Goal: Information Seeking & Learning: Learn about a topic

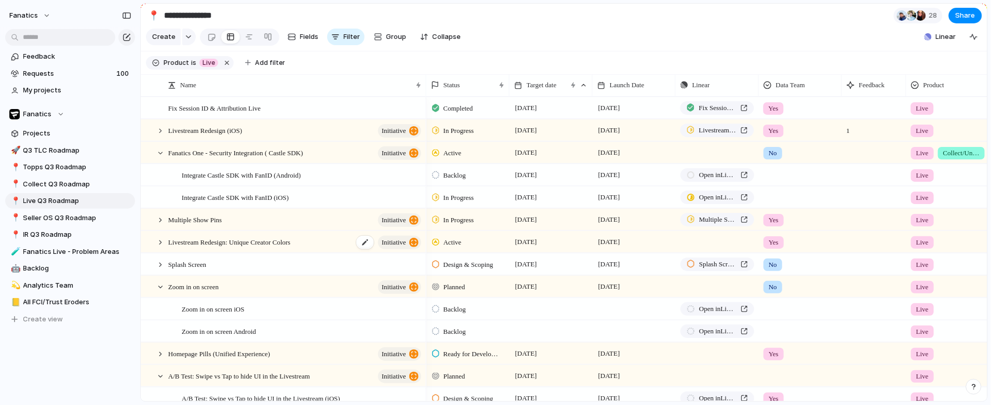
scroll to position [11, 0]
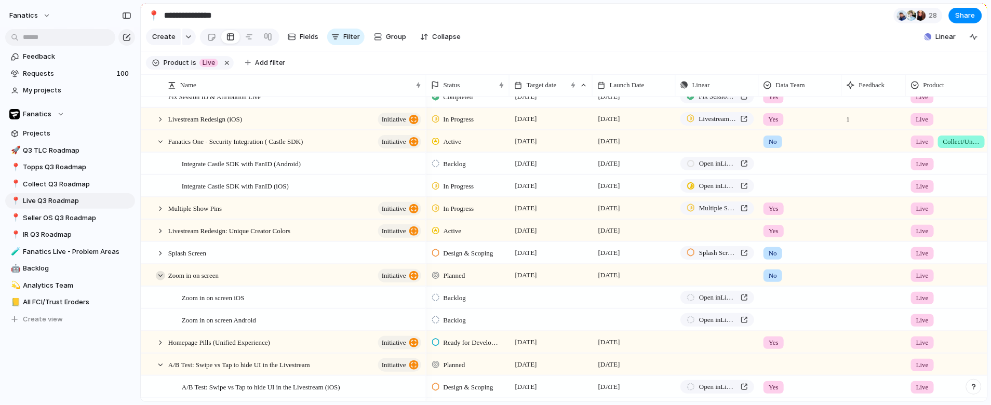
click at [164, 276] on div at bounding box center [160, 275] width 9 height 9
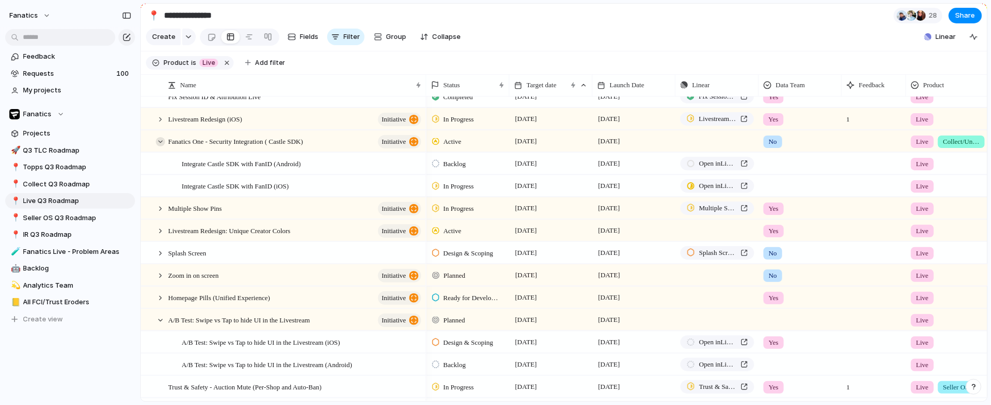
click at [164, 140] on div at bounding box center [160, 141] width 9 height 9
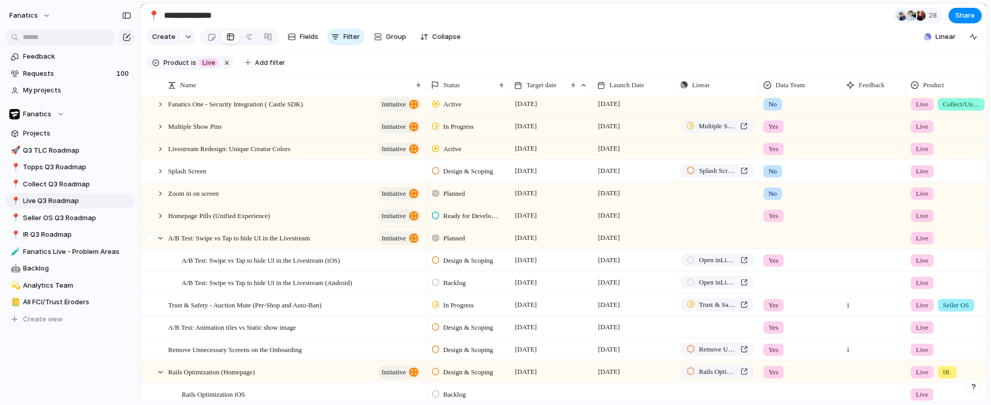
scroll to position [55, 0]
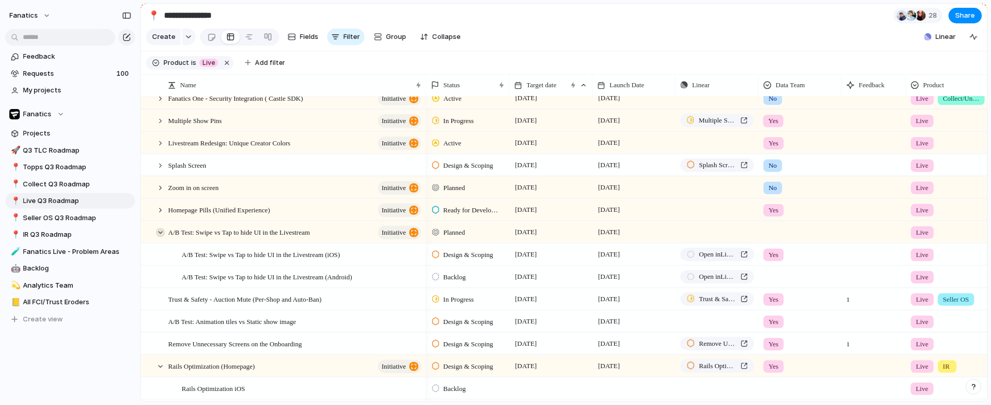
click at [161, 232] on div at bounding box center [160, 232] width 9 height 9
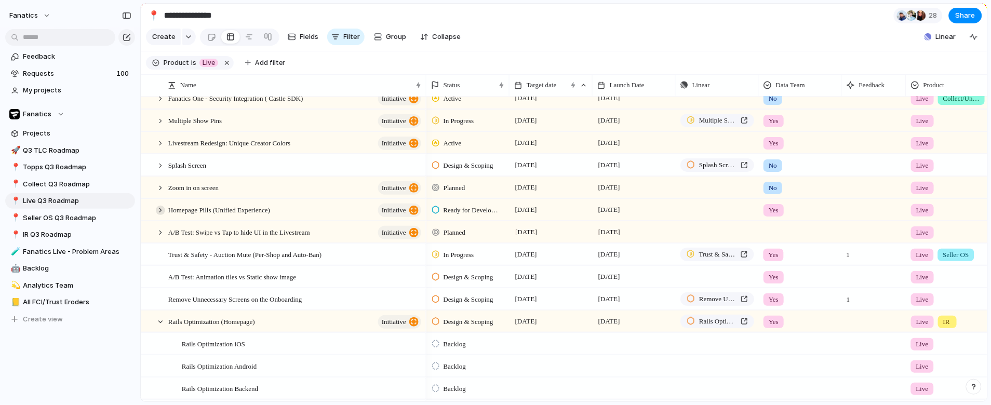
click at [163, 211] on div at bounding box center [160, 210] width 9 height 9
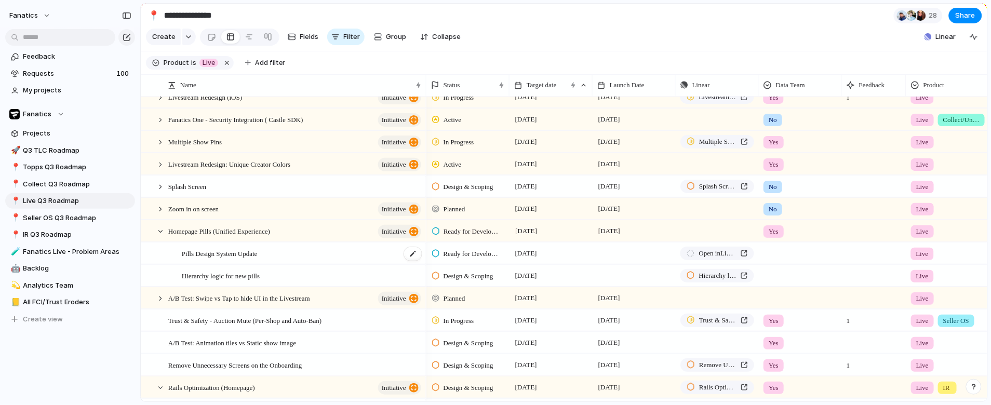
scroll to position [33, 0]
click at [159, 232] on div at bounding box center [160, 232] width 9 height 9
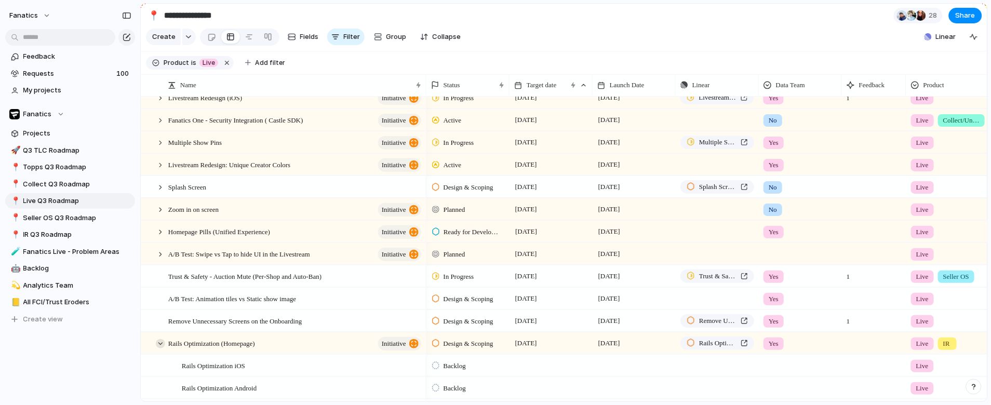
click at [158, 344] on div at bounding box center [160, 343] width 9 height 9
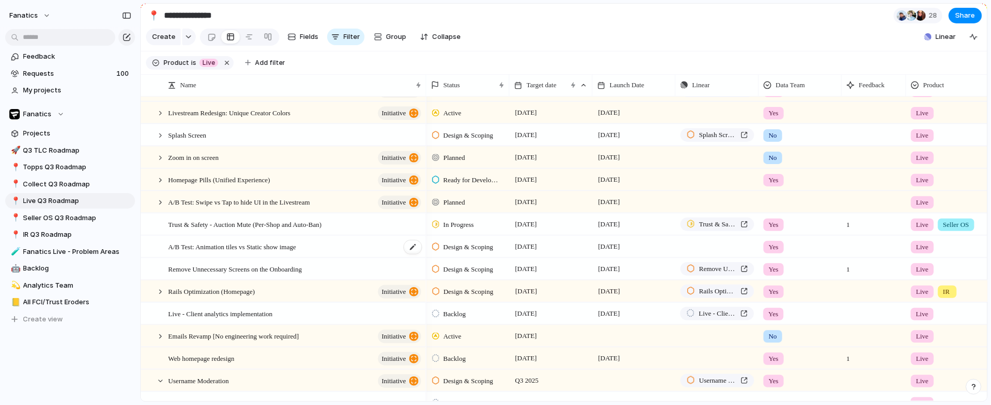
scroll to position [99, 0]
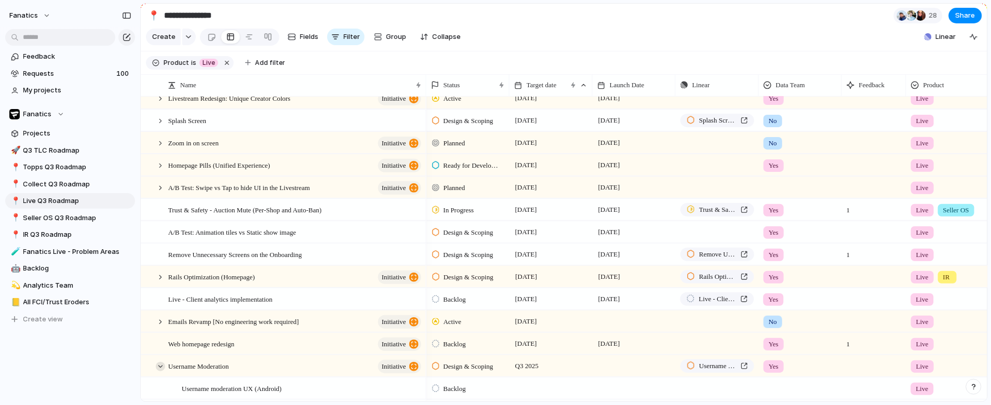
click at [159, 367] on div at bounding box center [160, 366] width 9 height 9
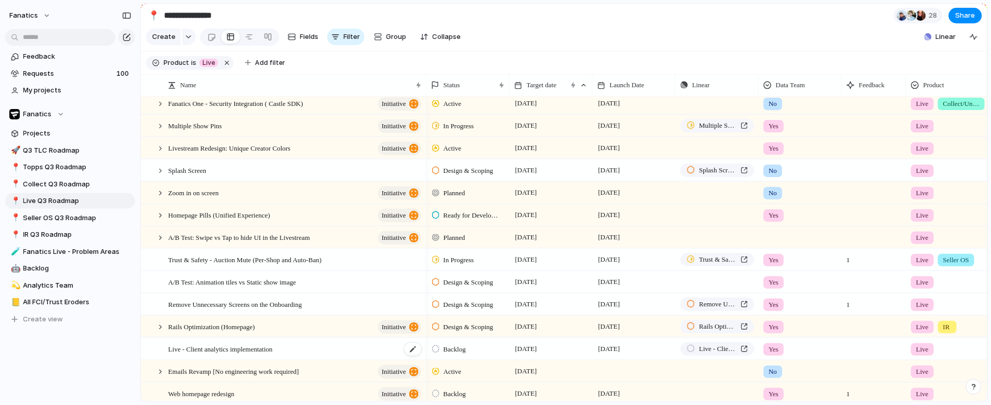
scroll to position [0, 0]
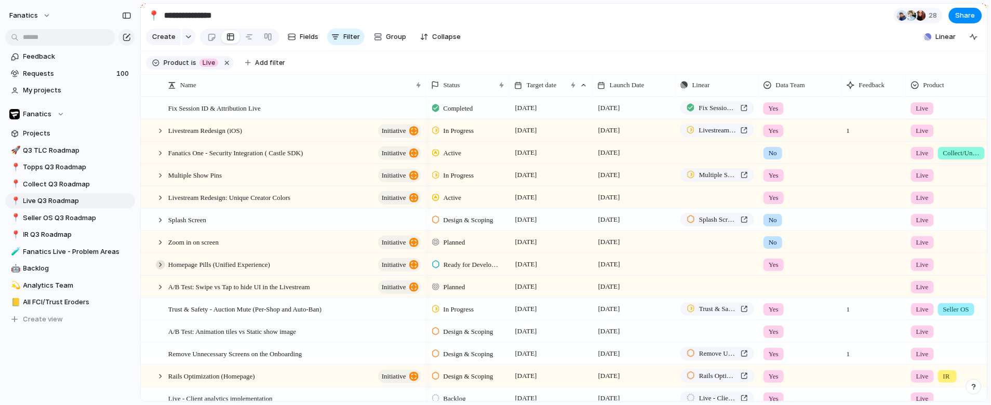
click at [158, 265] on div at bounding box center [160, 264] width 9 height 9
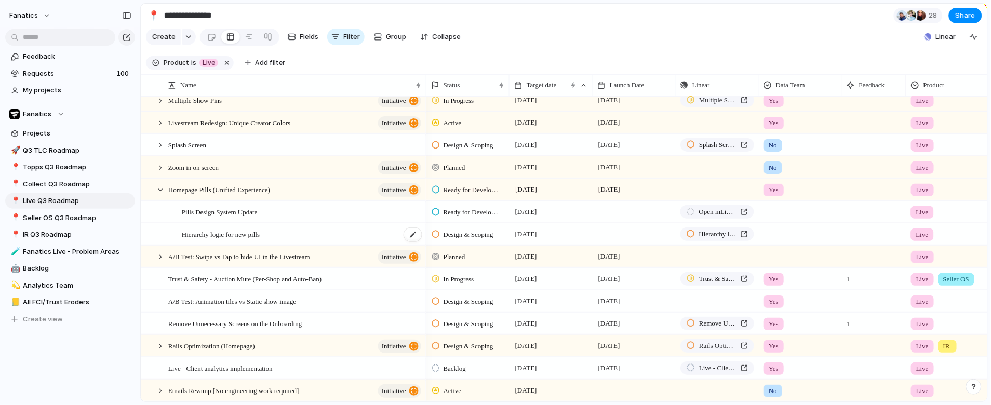
scroll to position [74, 0]
click at [161, 191] on div at bounding box center [160, 191] width 9 height 9
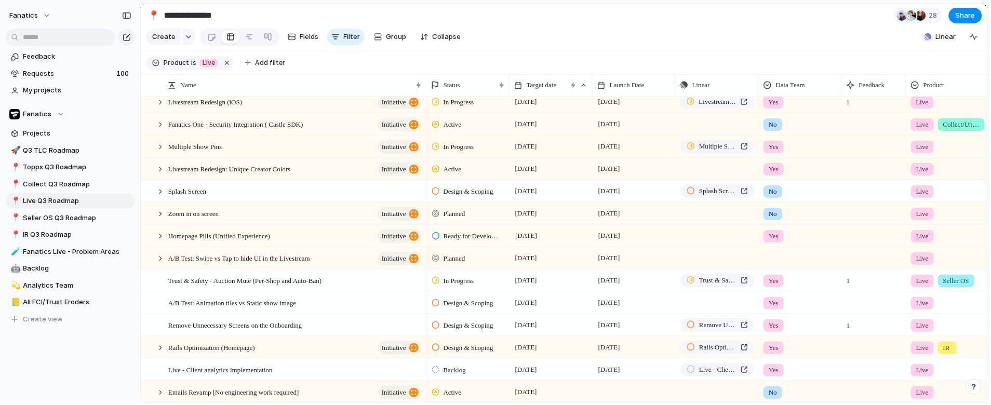
scroll to position [0, 0]
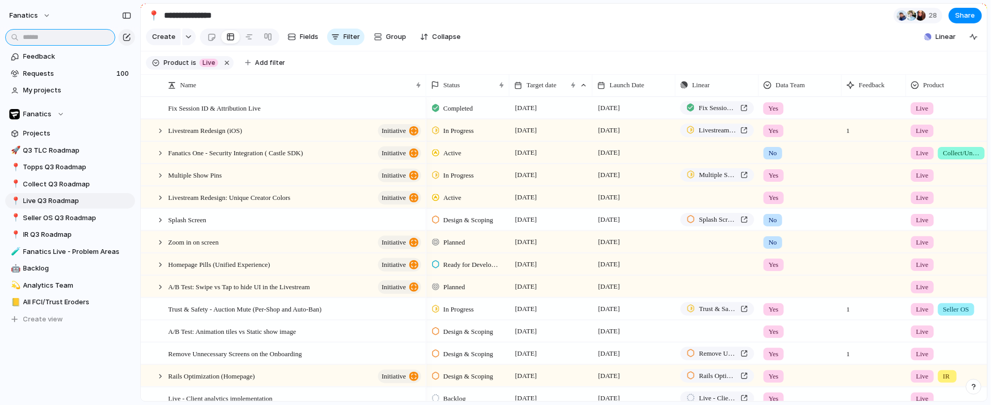
click at [62, 43] on input "text" at bounding box center [60, 37] width 110 height 17
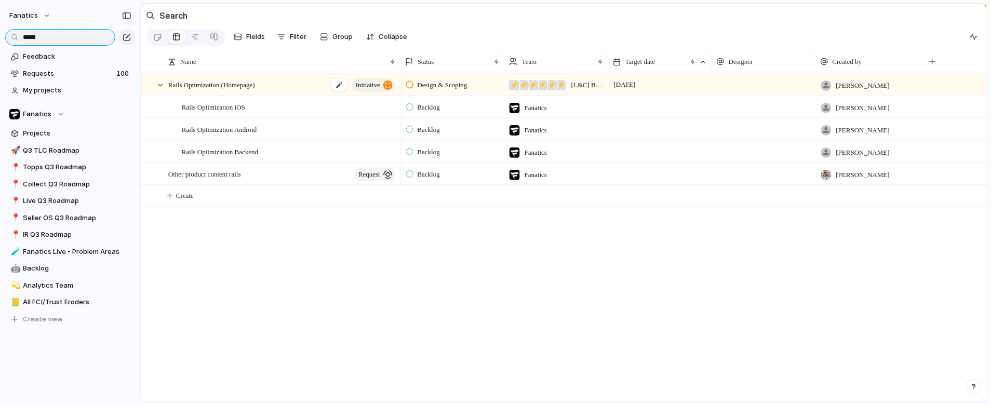
type input "*****"
click at [272, 91] on div "Rails Optimization (Homepage) initiative" at bounding box center [282, 84] width 229 height 21
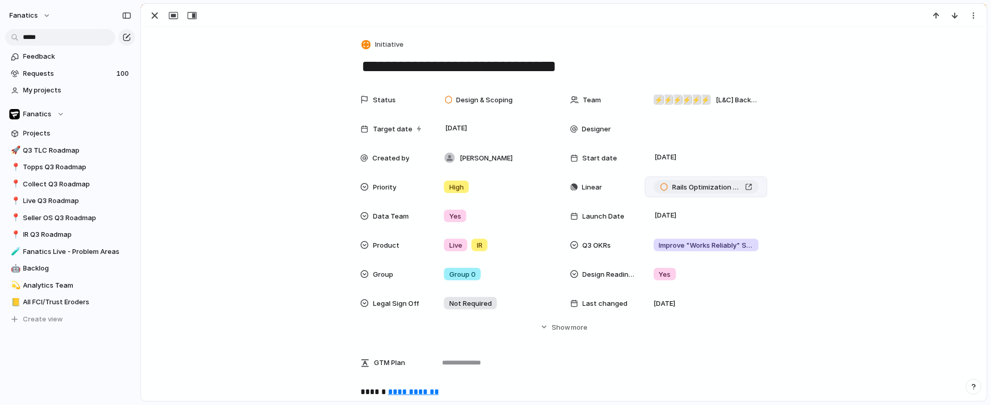
click at [752, 190] on div "Rails Optimization (Homepage)" at bounding box center [706, 187] width 92 height 10
click at [155, 19] on div "button" at bounding box center [155, 15] width 12 height 12
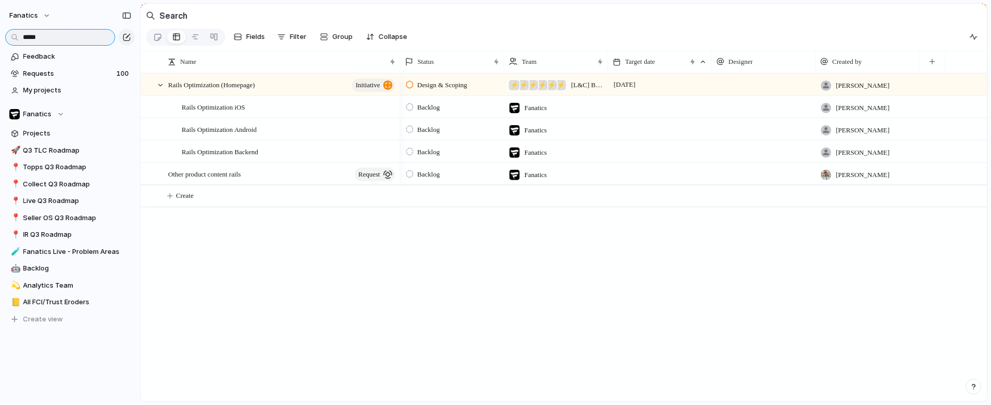
click at [65, 33] on input "*****" at bounding box center [60, 37] width 110 height 17
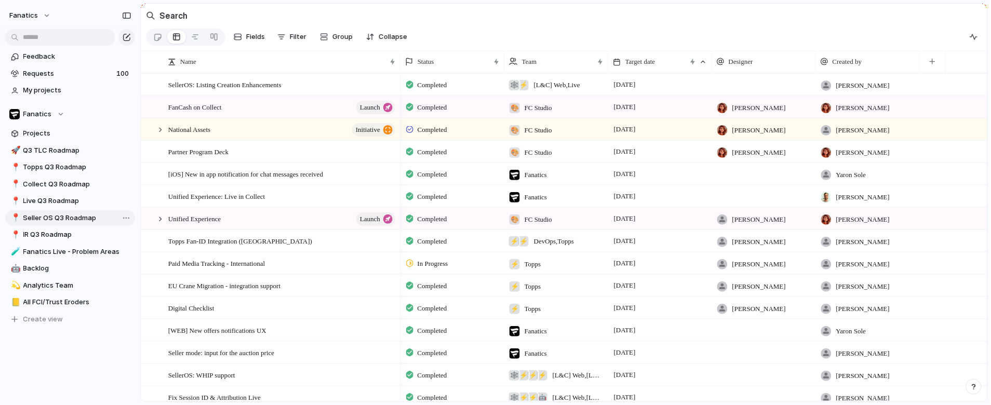
click at [54, 222] on span "Seller OS Q3 Roadmap" at bounding box center [77, 218] width 108 height 10
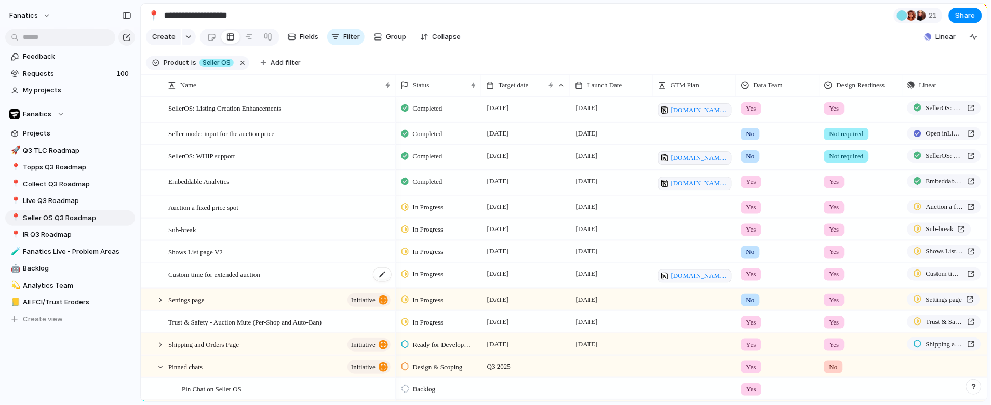
click at [316, 277] on div "Custom time for extended auction" at bounding box center [280, 275] width 224 height 24
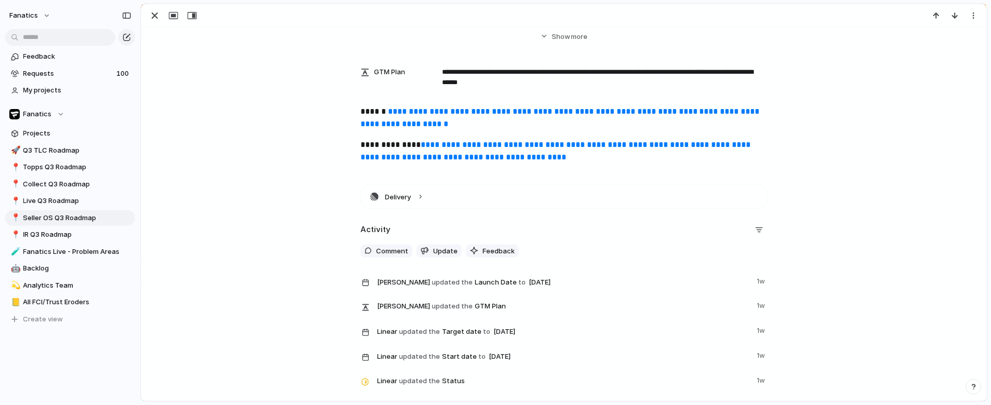
scroll to position [305, 0]
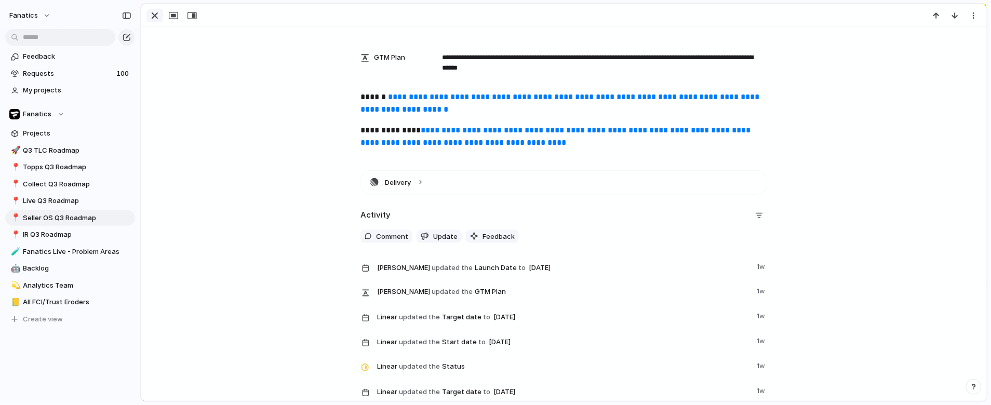
click at [154, 12] on div "button" at bounding box center [155, 15] width 12 height 12
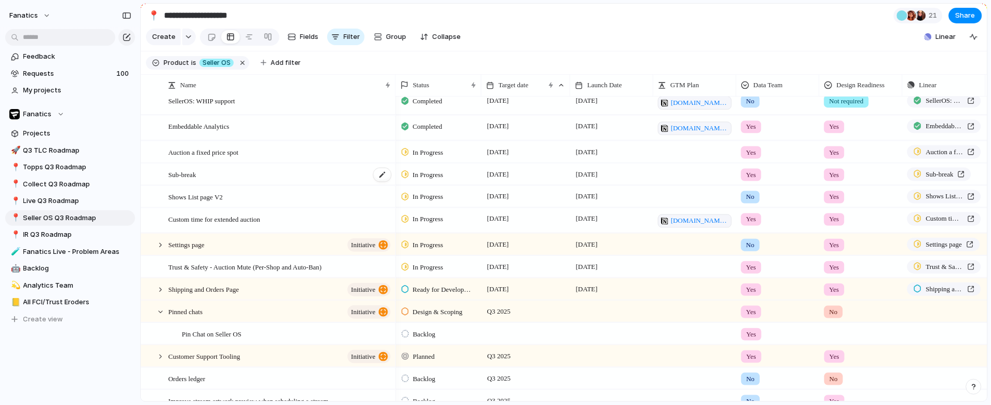
scroll to position [68, 0]
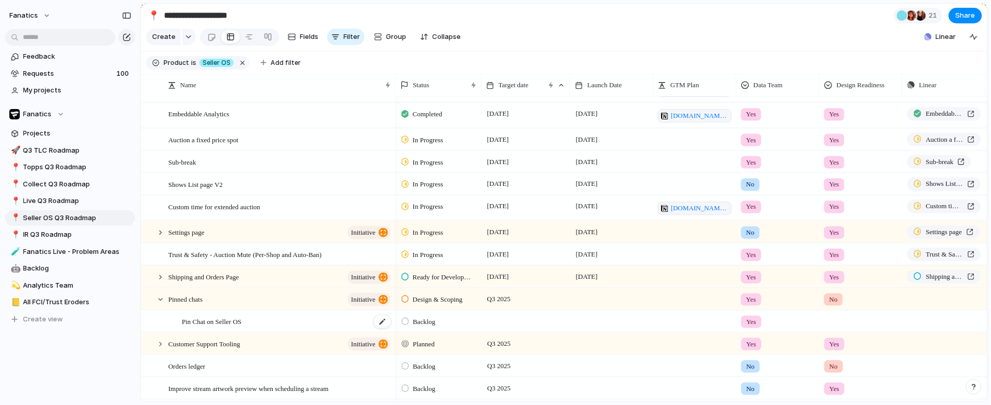
click at [262, 322] on div "Pin Chat on Seller OS" at bounding box center [287, 321] width 210 height 21
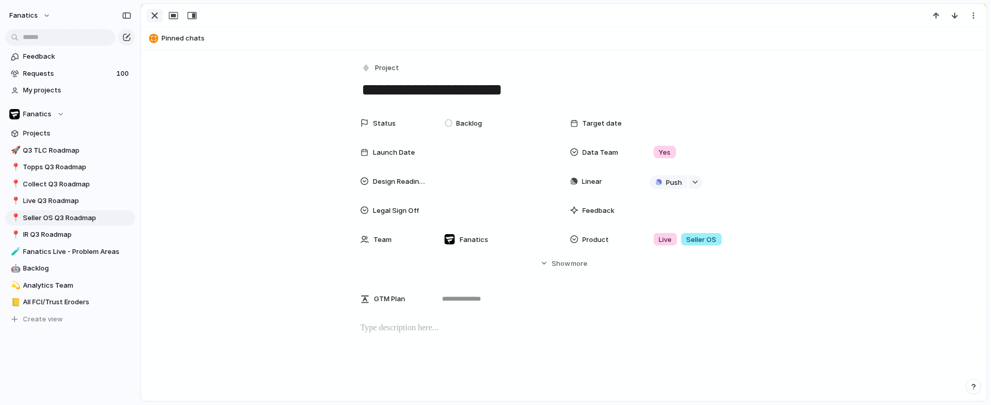
click at [153, 15] on div "button" at bounding box center [155, 15] width 12 height 12
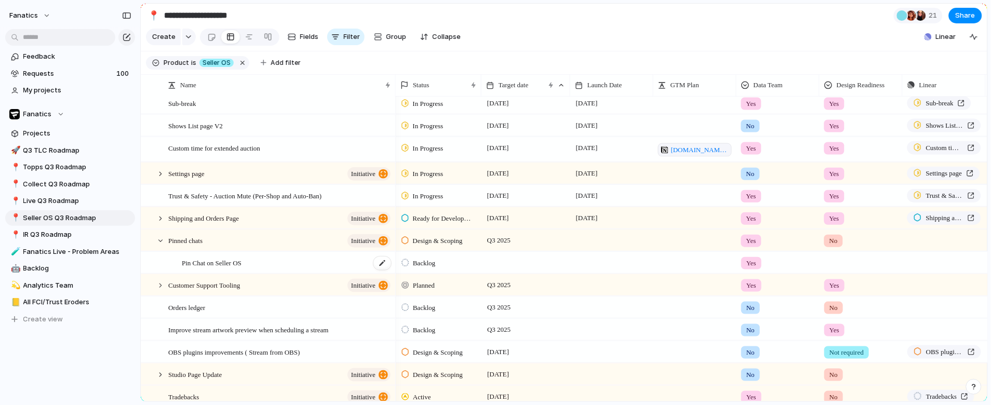
scroll to position [145, 0]
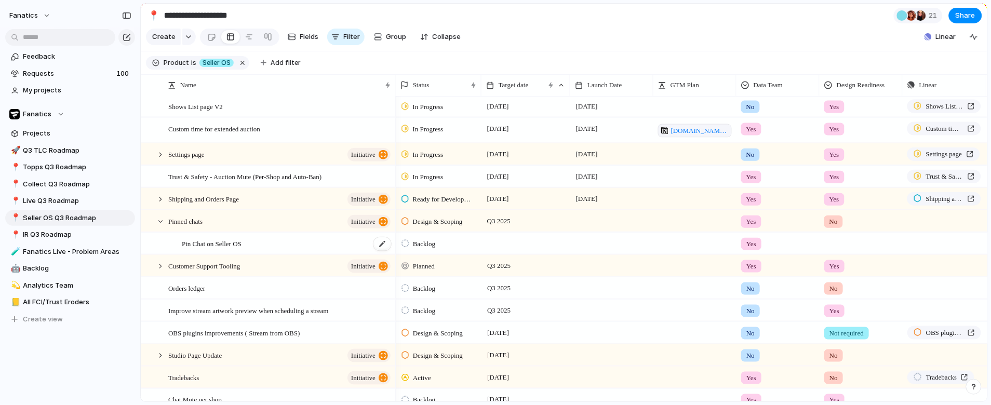
click at [275, 244] on div "Pin Chat on Seller OS" at bounding box center [287, 243] width 210 height 21
